Goal: Information Seeking & Learning: Compare options

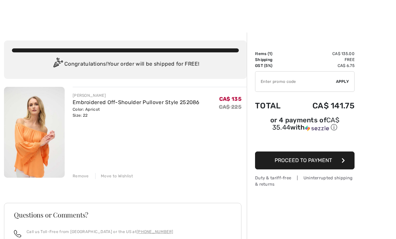
scroll to position [14, 0]
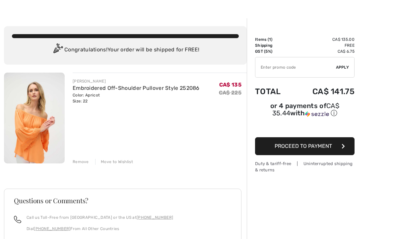
click at [79, 162] on div "Remove" at bounding box center [81, 162] width 16 height 6
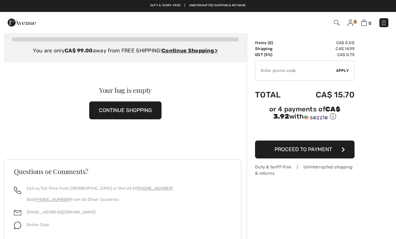
scroll to position [0, 0]
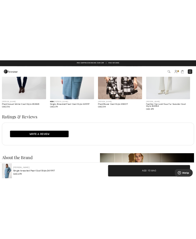
scroll to position [1339, 0]
